Goal: Check status: Check status

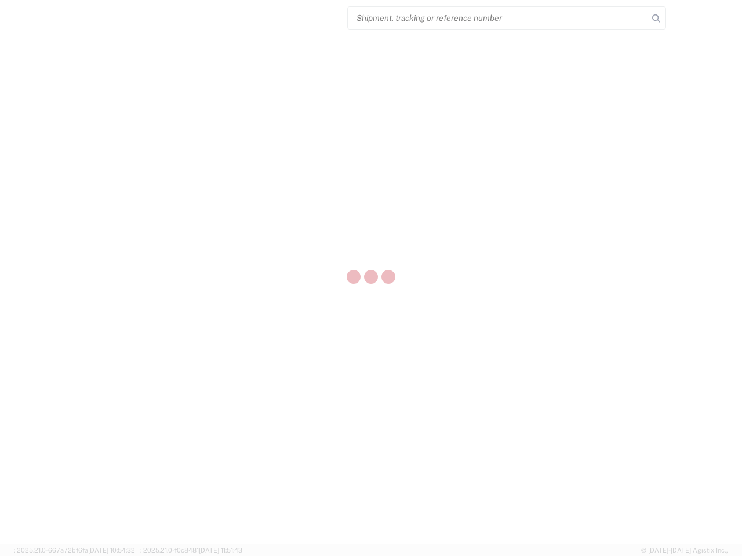
select select "US"
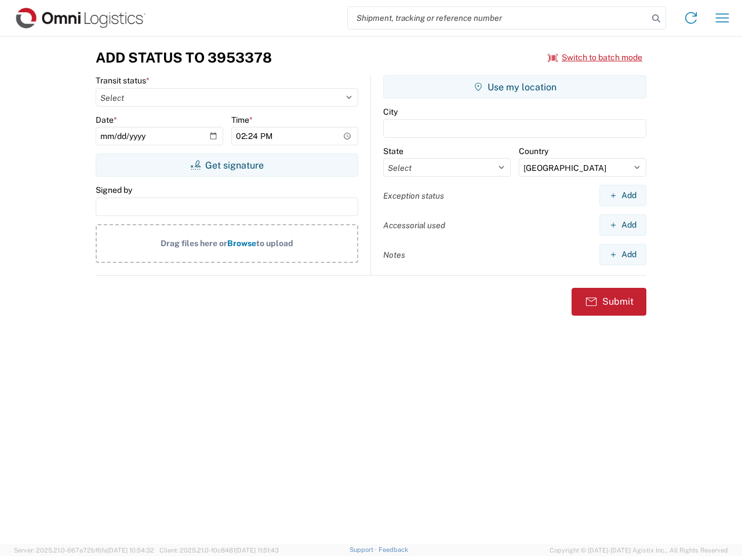
click at [498, 18] on input "search" at bounding box center [498, 18] width 300 height 22
click at [656, 19] on icon at bounding box center [656, 18] width 16 height 16
click at [691, 18] on icon at bounding box center [691, 18] width 19 height 19
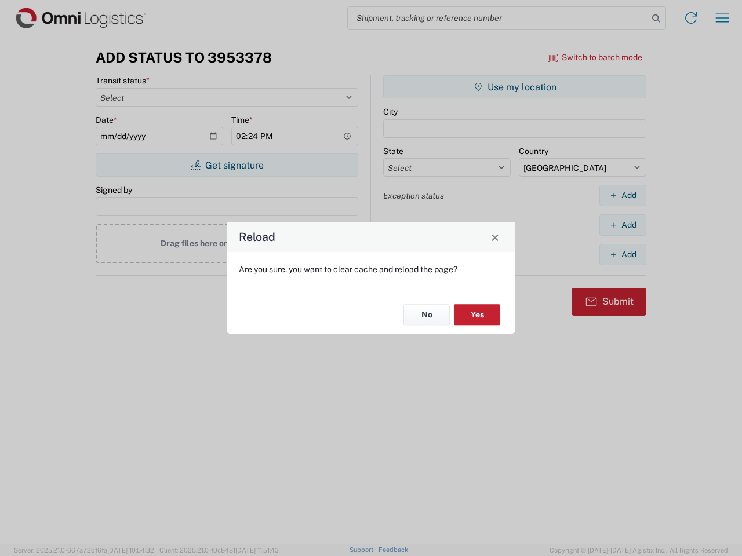
click at [722, 18] on div "Reload Are you sure, you want to clear cache and reload the page? No Yes" at bounding box center [371, 278] width 742 height 556
click at [595, 57] on div "Reload Are you sure, you want to clear cache and reload the page? No Yes" at bounding box center [371, 278] width 742 height 556
click at [227, 165] on div "Reload Are you sure, you want to clear cache and reload the page? No Yes" at bounding box center [371, 278] width 742 height 556
click at [515, 87] on div "Reload Are you sure, you want to clear cache and reload the page? No Yes" at bounding box center [371, 278] width 742 height 556
click at [623, 195] on div "Reload Are you sure, you want to clear cache and reload the page? No Yes" at bounding box center [371, 278] width 742 height 556
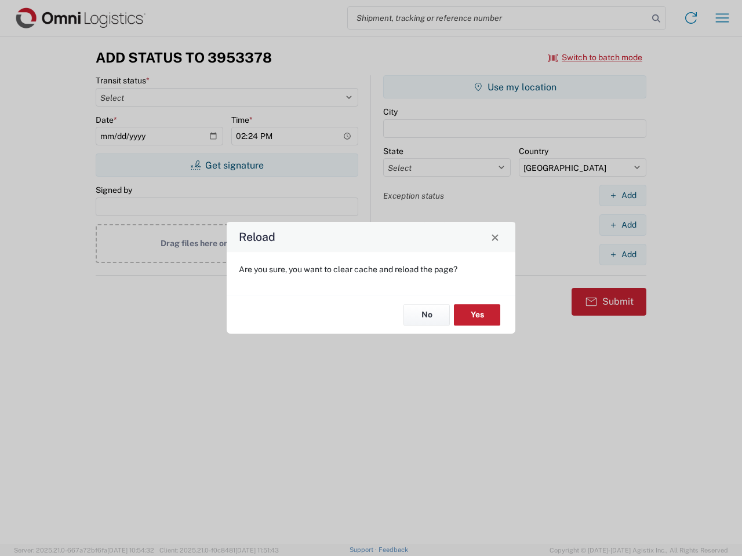
click at [623, 225] on div "Reload Are you sure, you want to clear cache and reload the page? No Yes" at bounding box center [371, 278] width 742 height 556
click at [623, 254] on div "Reload Are you sure, you want to clear cache and reload the page? No Yes" at bounding box center [371, 278] width 742 height 556
